Goal: Task Accomplishment & Management: Use online tool/utility

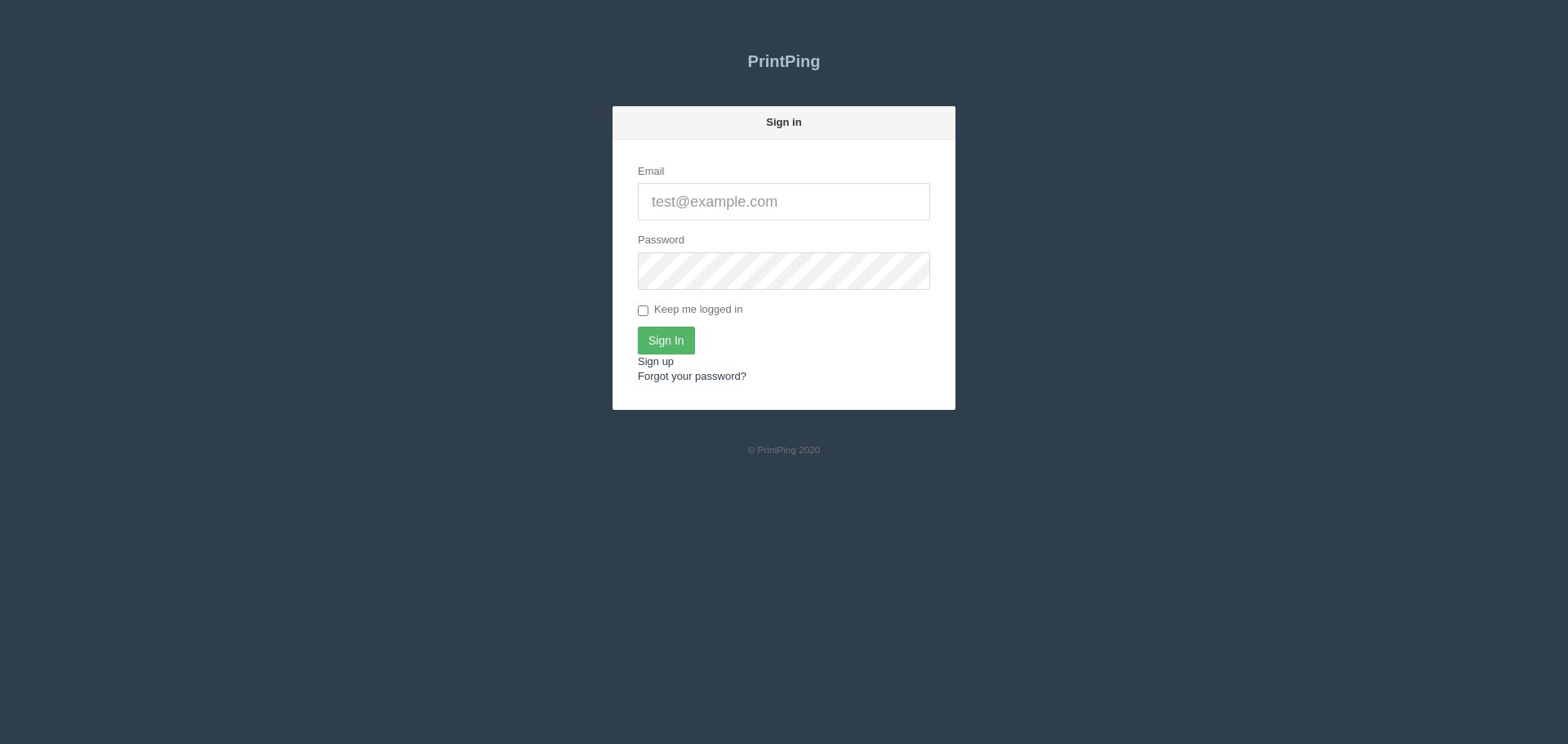
type input "[PERSON_NAME][EMAIL_ADDRESS][DOMAIN_NAME]"
click at [663, 335] on input "Sign In" at bounding box center [665, 340] width 57 height 28
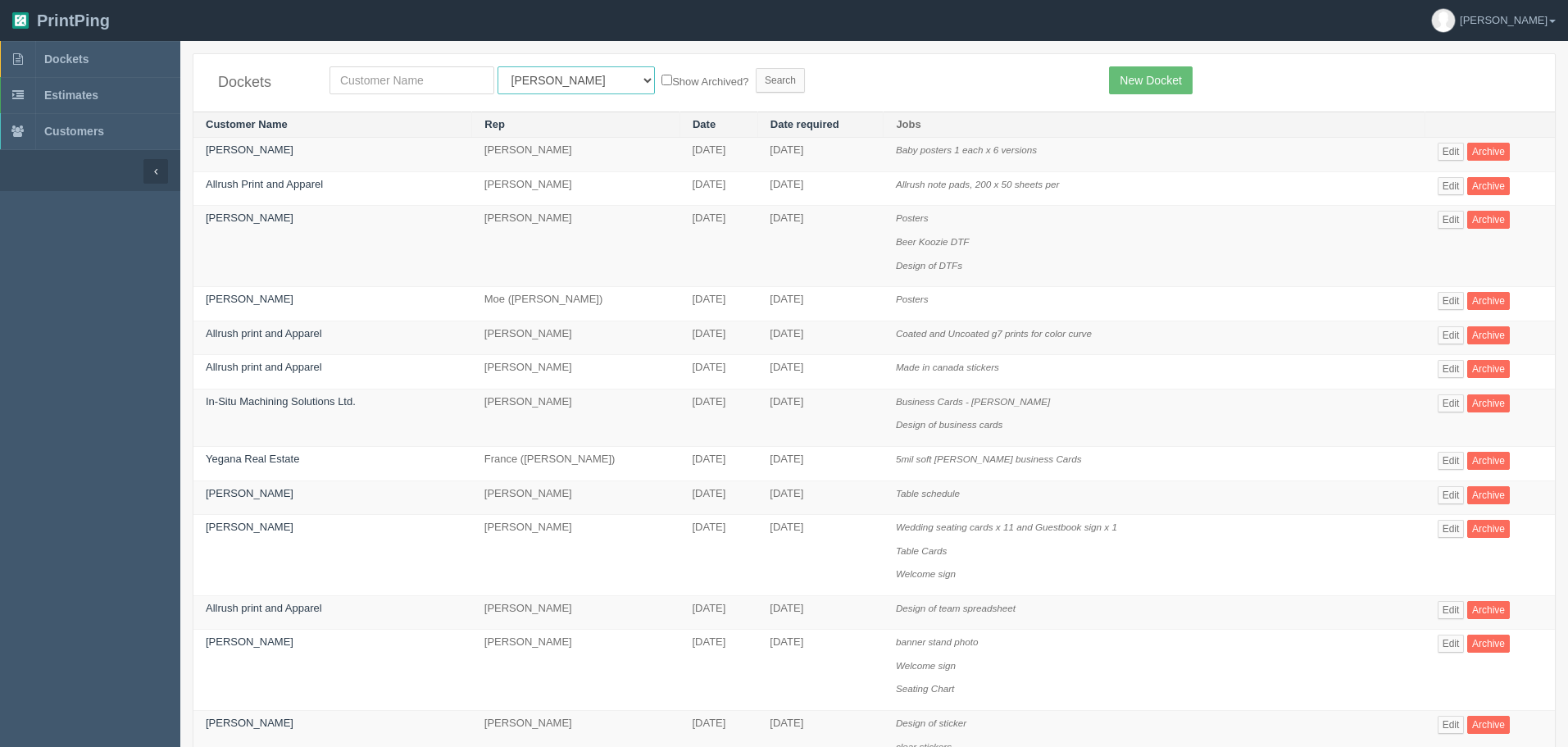
click at [526, 80] on select "All Users [PERSON_NAME] Test 1 [PERSON_NAME] [PERSON_NAME] [PERSON_NAME] France…" at bounding box center [576, 80] width 157 height 28
select select "8"
click at [498, 67] on select "All Users [PERSON_NAME] Test 1 [PERSON_NAME] [PERSON_NAME] [PERSON_NAME] France…" at bounding box center [576, 80] width 157 height 28
click at [461, 86] on input "text" at bounding box center [412, 80] width 165 height 28
type input "operation"
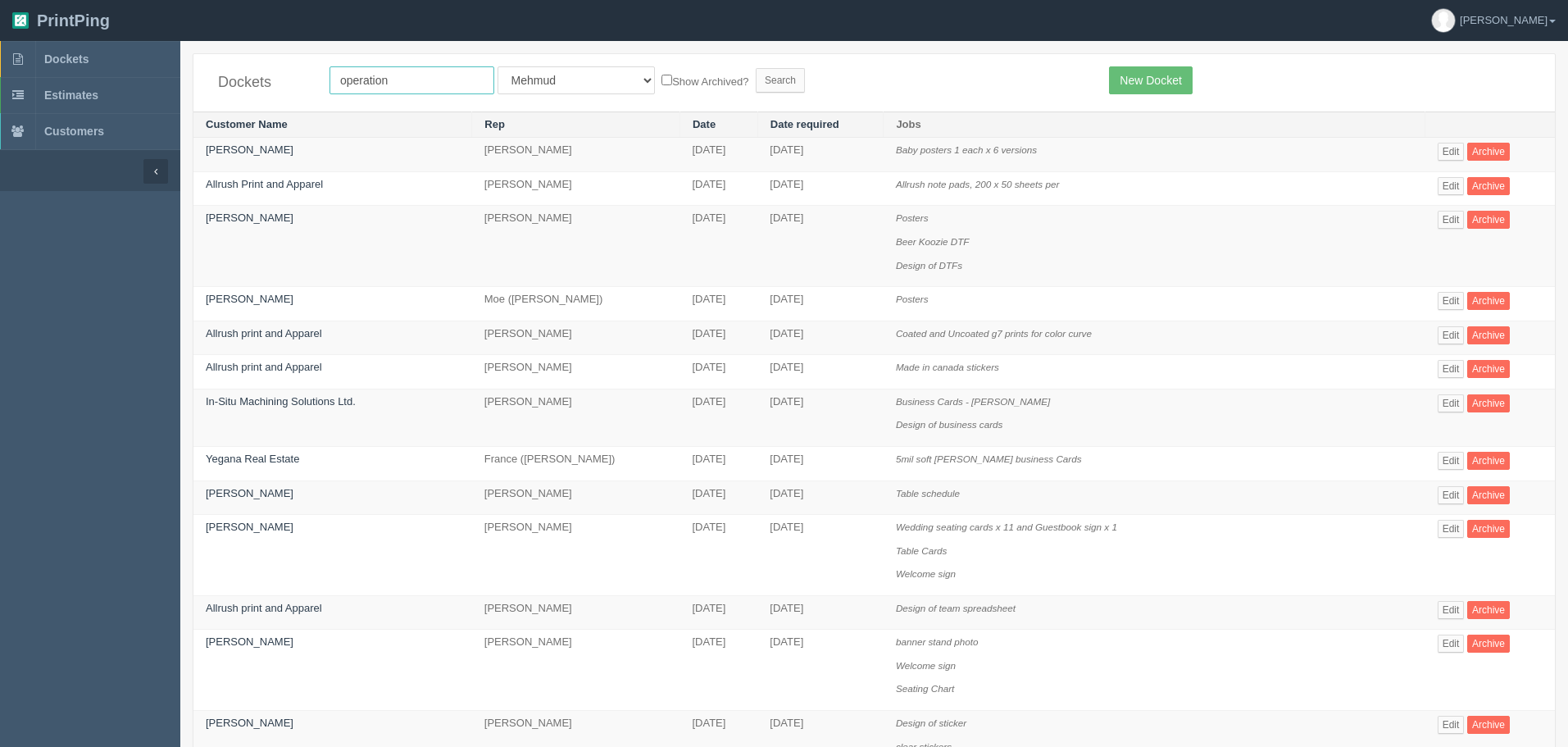
click at [756, 69] on input "Search" at bounding box center [780, 80] width 49 height 24
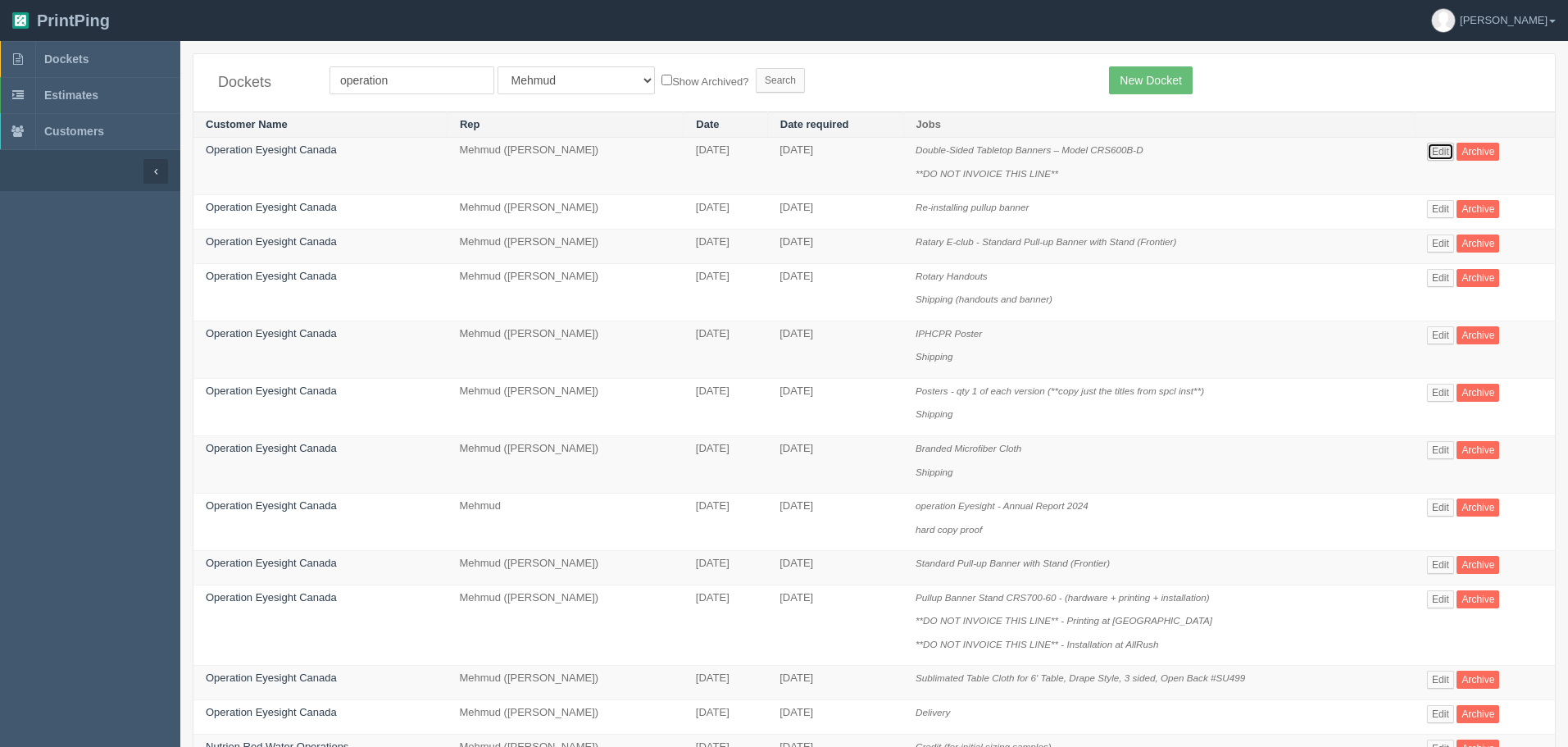
click at [1447, 155] on link "Edit" at bounding box center [1441, 152] width 27 height 18
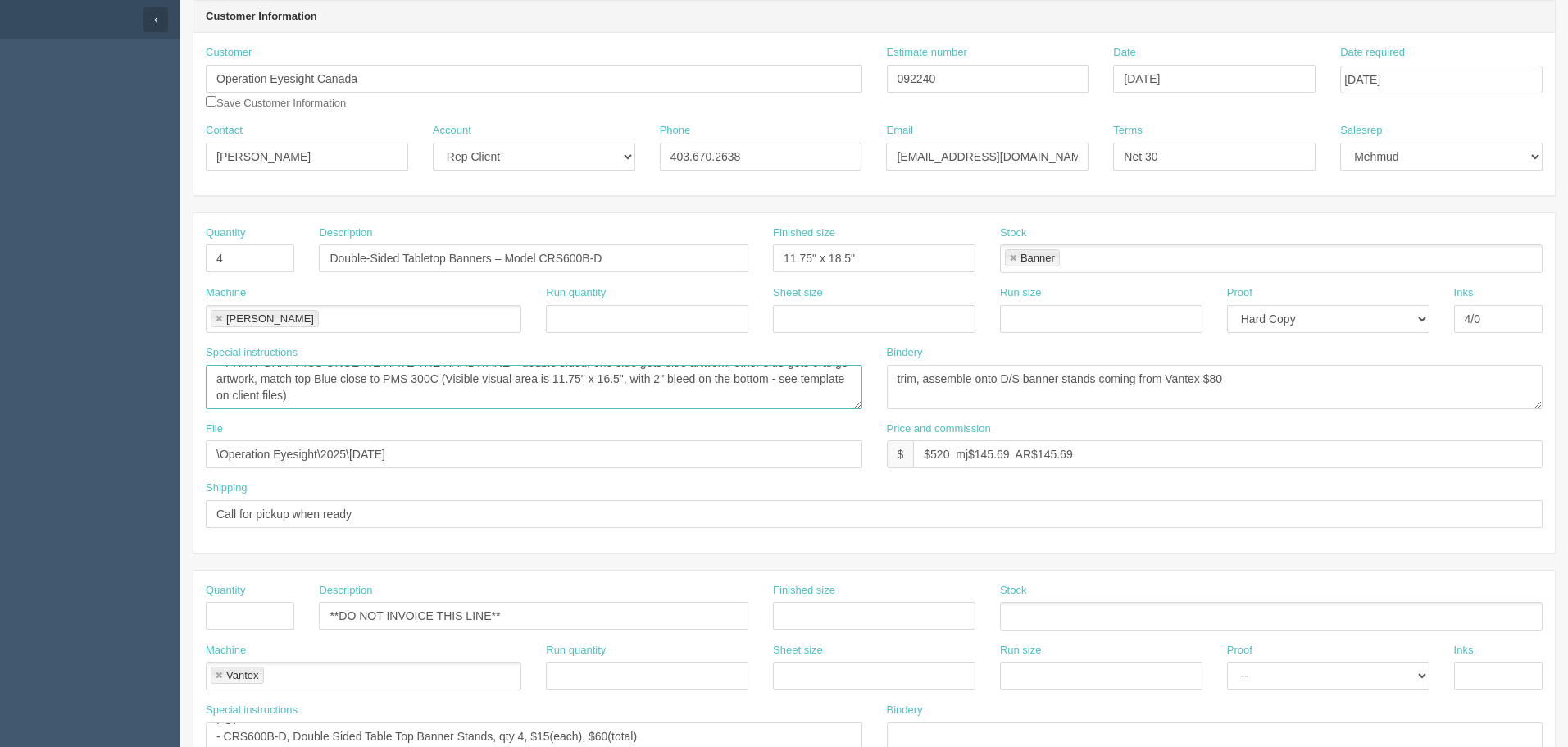
scroll to position [4, 0]
